Goal: Find contact information: Find contact information

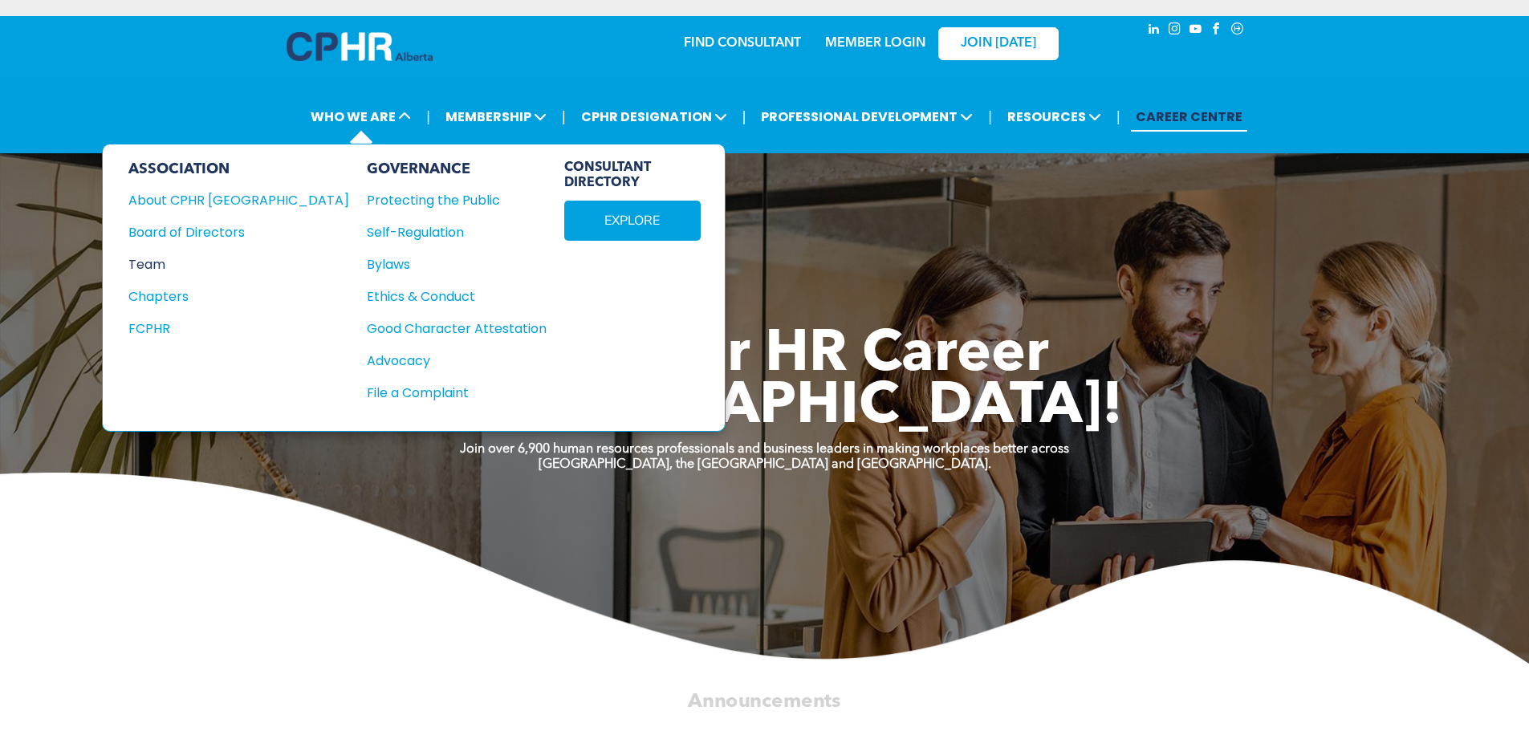
click at [146, 255] on div "Team" at bounding box center [227, 264] width 199 height 20
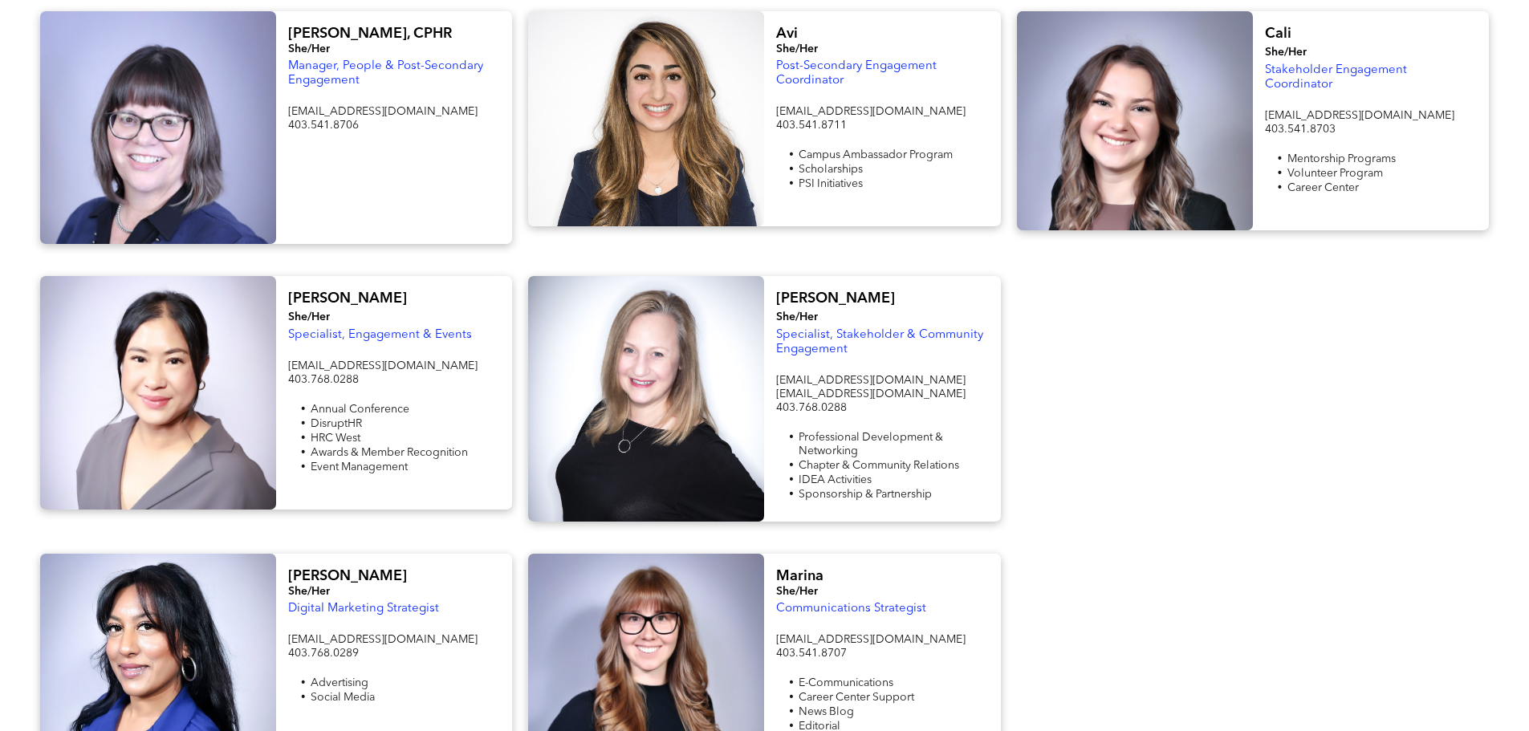
scroll to position [1444, 0]
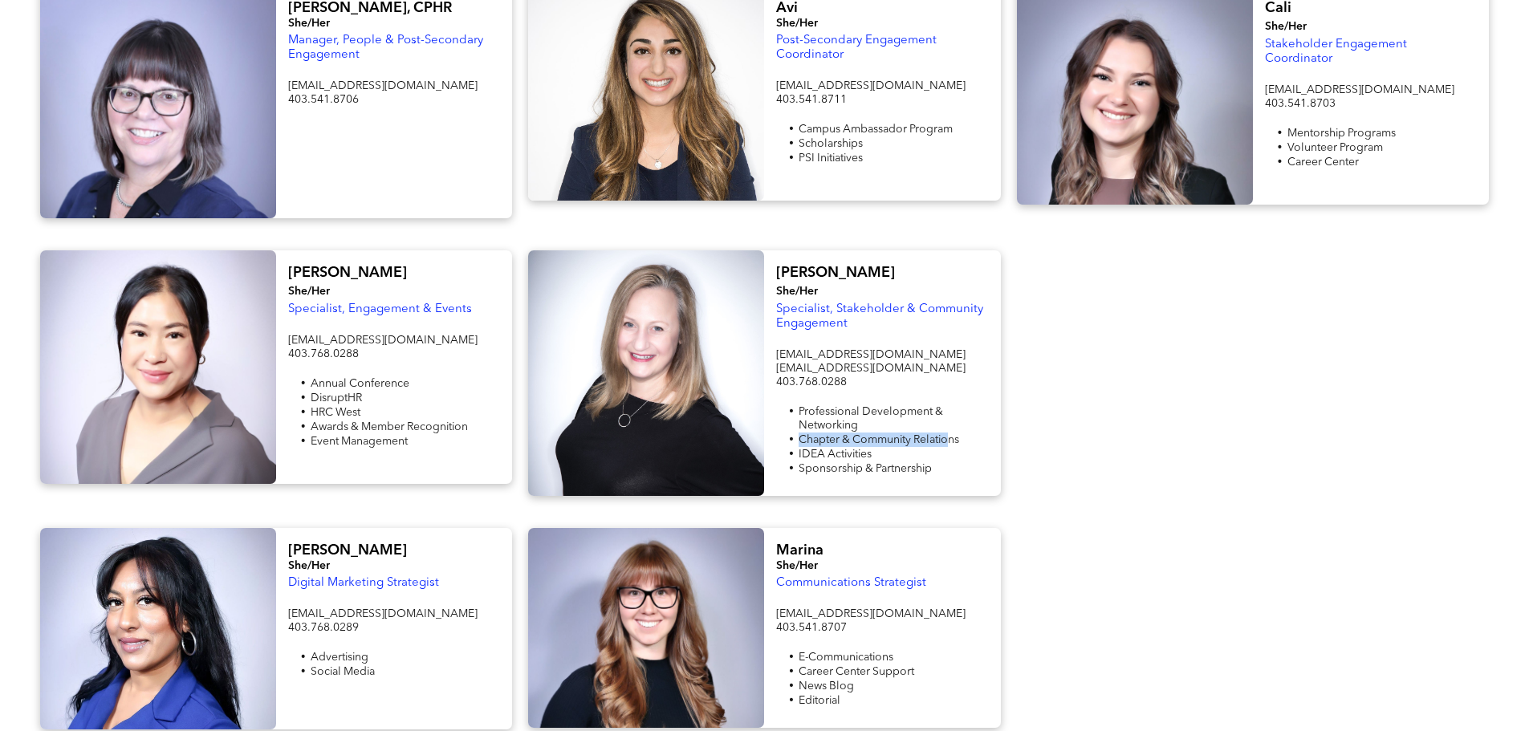
drag, startPoint x: 949, startPoint y: 423, endPoint x: 914, endPoint y: 422, distance: 34.5
click at [917, 411] on ul "Professional Development & Networking Chapter & Community Relations IDEA Activi…" at bounding box center [882, 439] width 212 height 71
click at [914, 447] on li "IDEA Activities" at bounding box center [892, 454] width 189 height 14
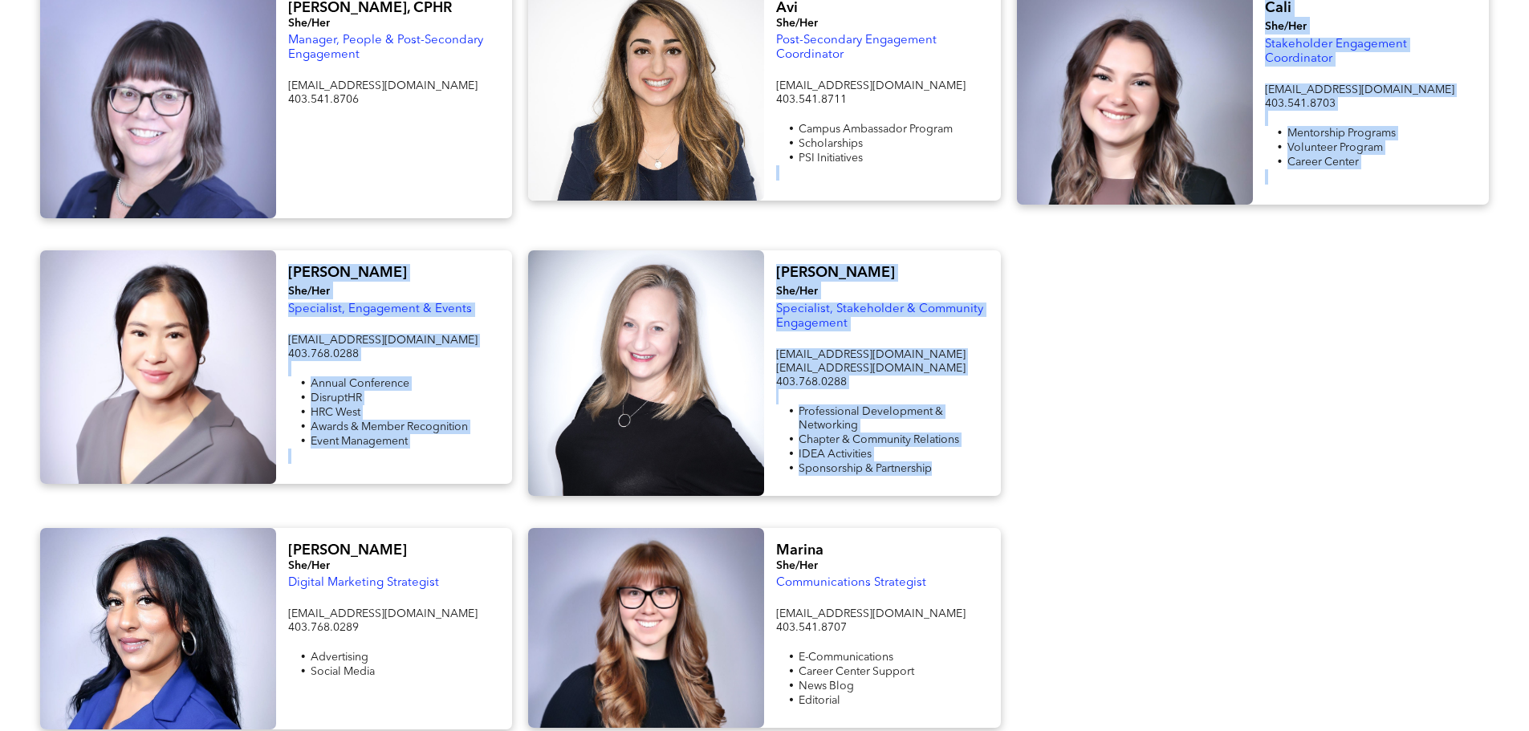
drag, startPoint x: 957, startPoint y: 459, endPoint x: 774, endPoint y: 206, distance: 312.0
click at [774, 206] on div "Team ﻿ WHO WE ARE > TEAM Professional Standards [PERSON_NAME] She/Her Registrar…" at bounding box center [764, 499] width 1529 height 3854
click at [774, 206] on div "[PERSON_NAME], CPHR She/Her Manager, People & Post-Secondary Engagement [EMAIL_…" at bounding box center [764, 102] width 1529 height 265
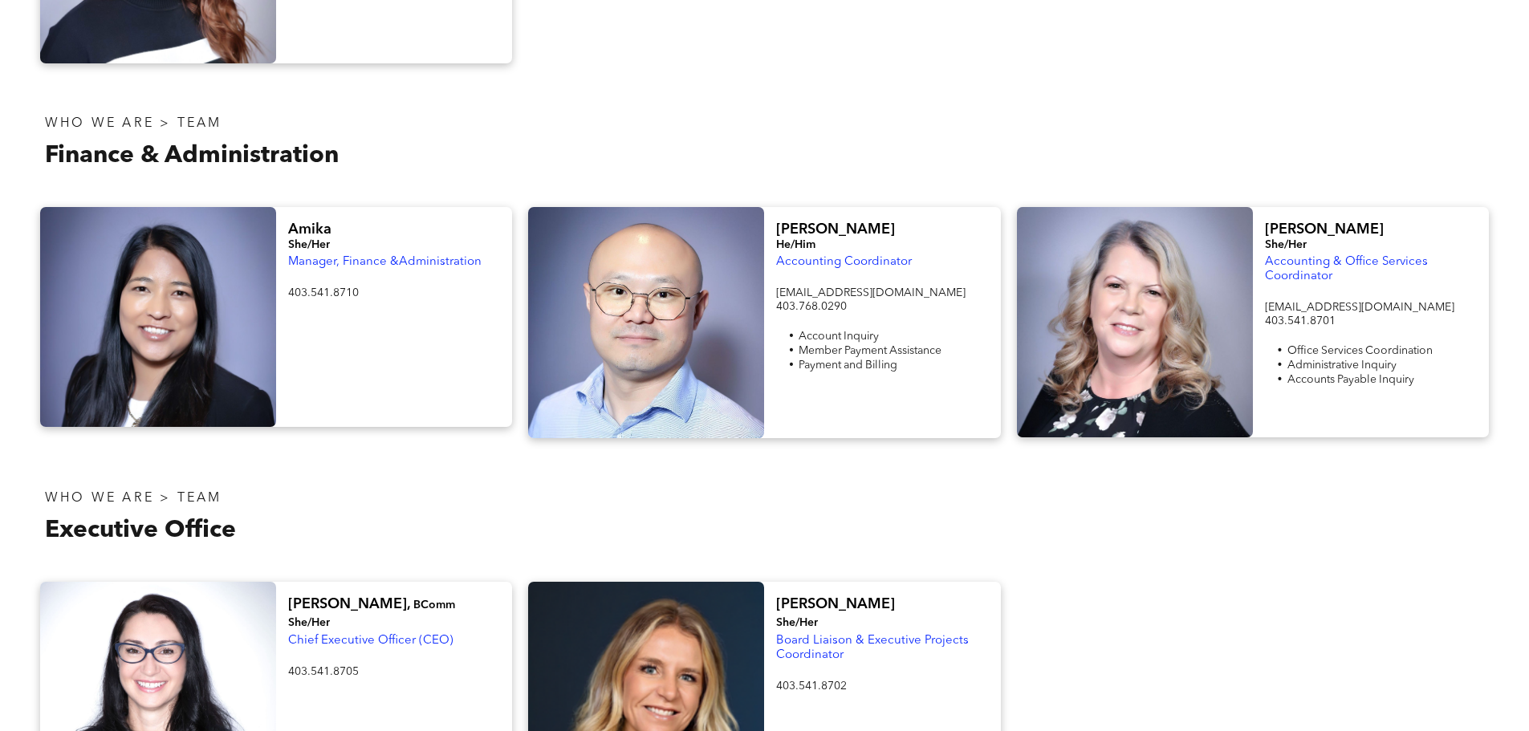
scroll to position [2327, 0]
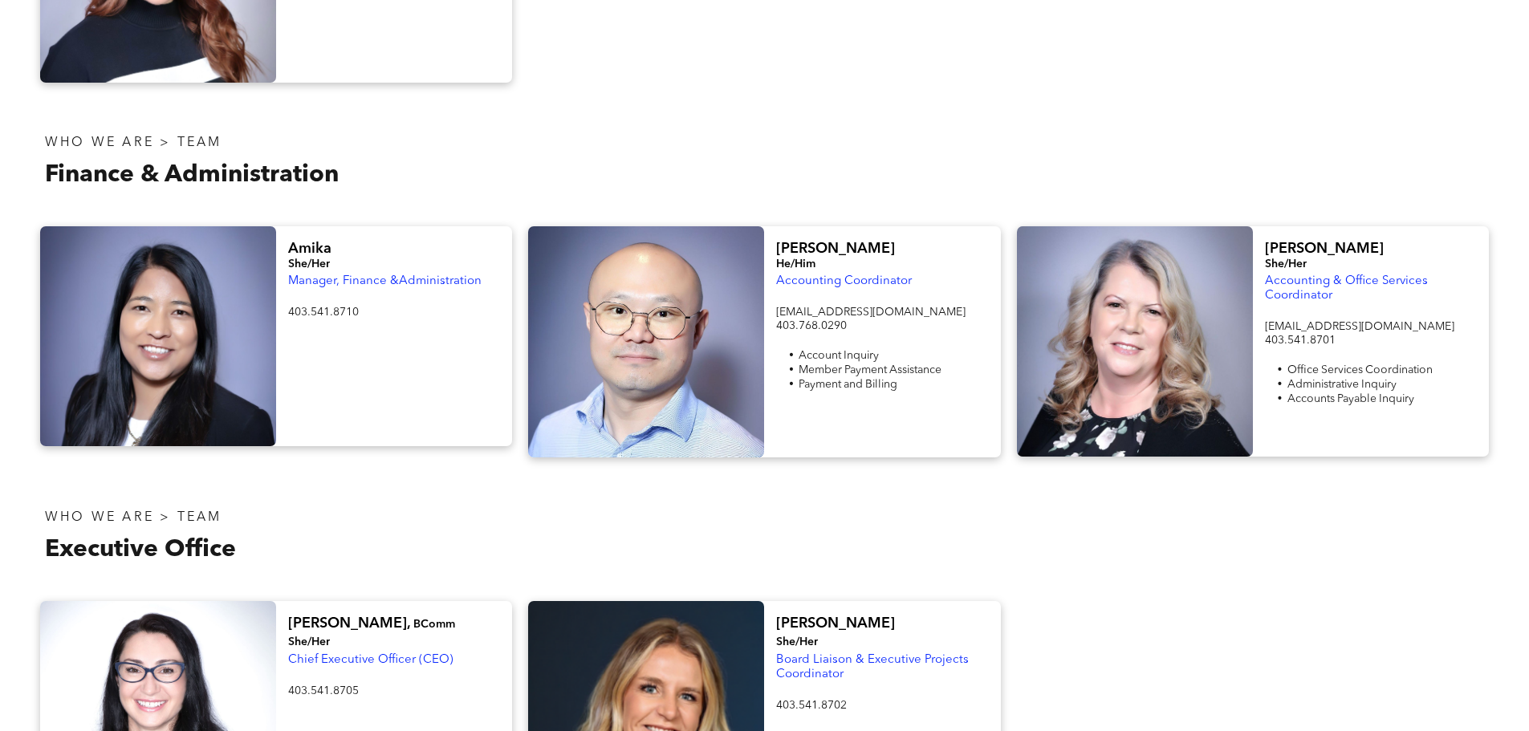
click at [380, 136] on p "WHO WE ARE > TEAM" at bounding box center [398, 143] width 707 height 15
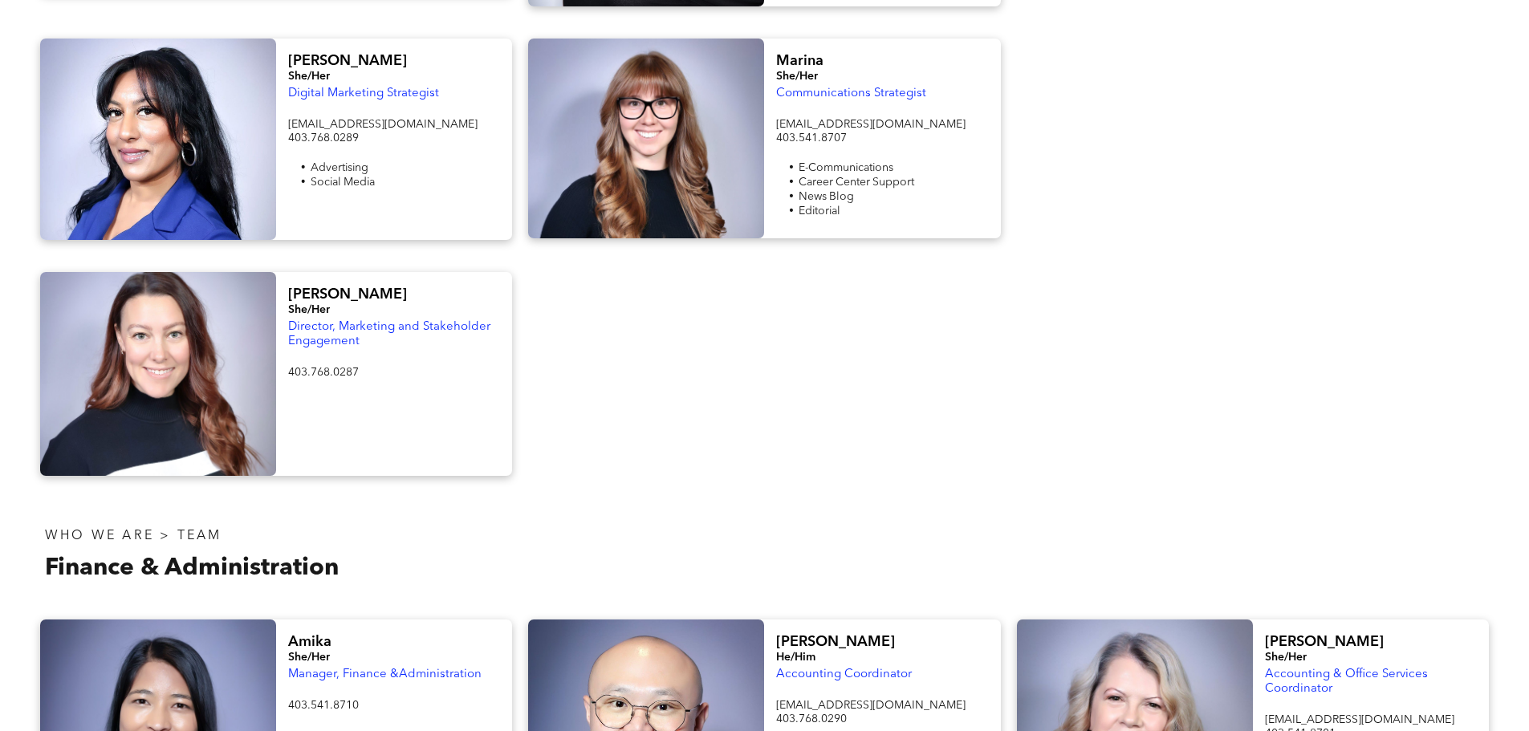
scroll to position [1765, 0]
